Goal: Check status

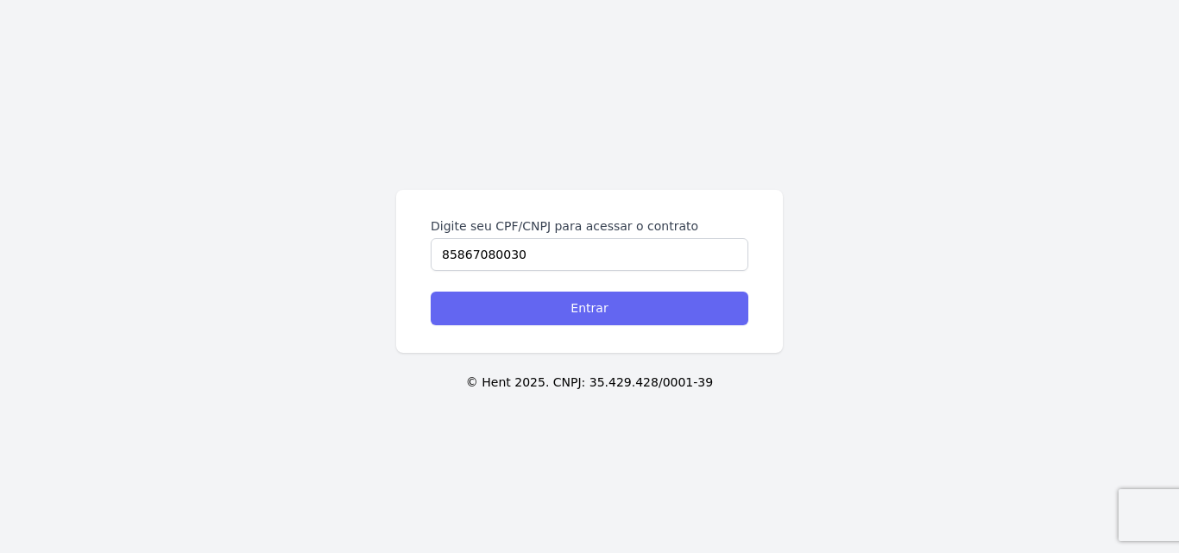
type input "85867080030"
click at [592, 301] on input "Entrar" at bounding box center [590, 309] width 318 height 34
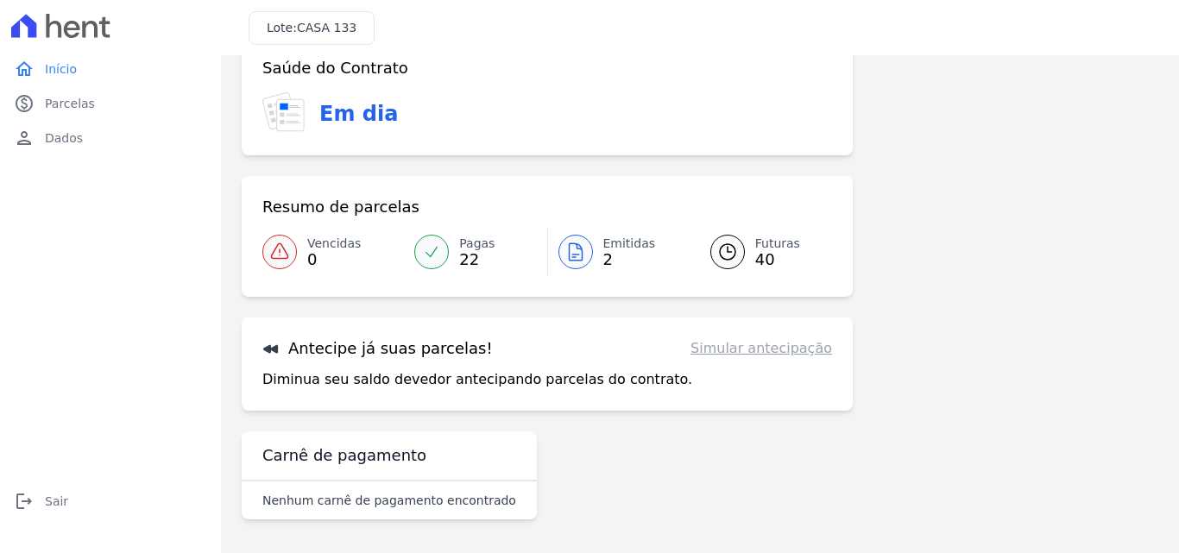
scroll to position [105, 0]
click at [623, 246] on span "Emitidas" at bounding box center [629, 243] width 53 height 18
